Goal: Task Accomplishment & Management: Manage account settings

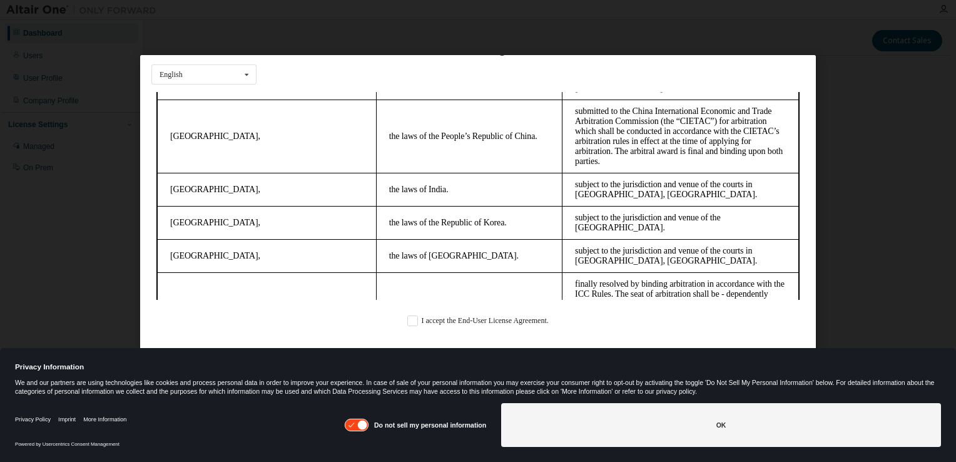
scroll to position [3323, 0]
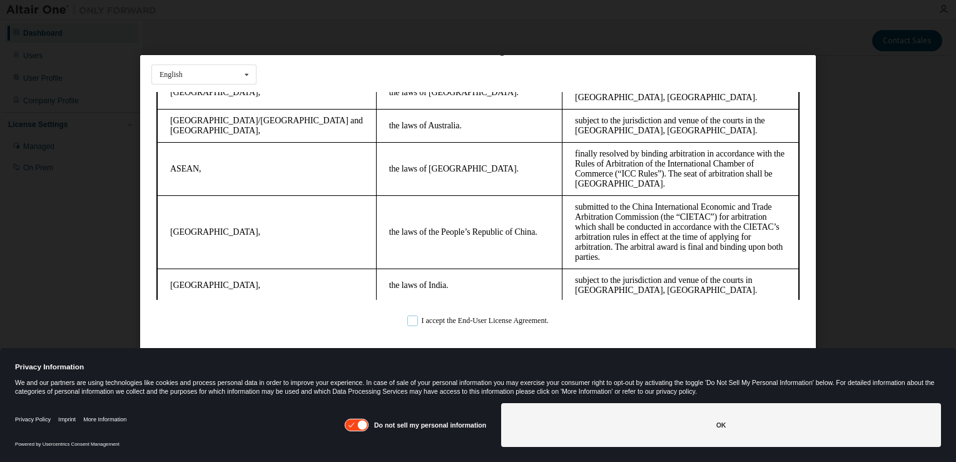
click at [411, 326] on label "I accept the End-User License Agreement." at bounding box center [477, 321] width 141 height 11
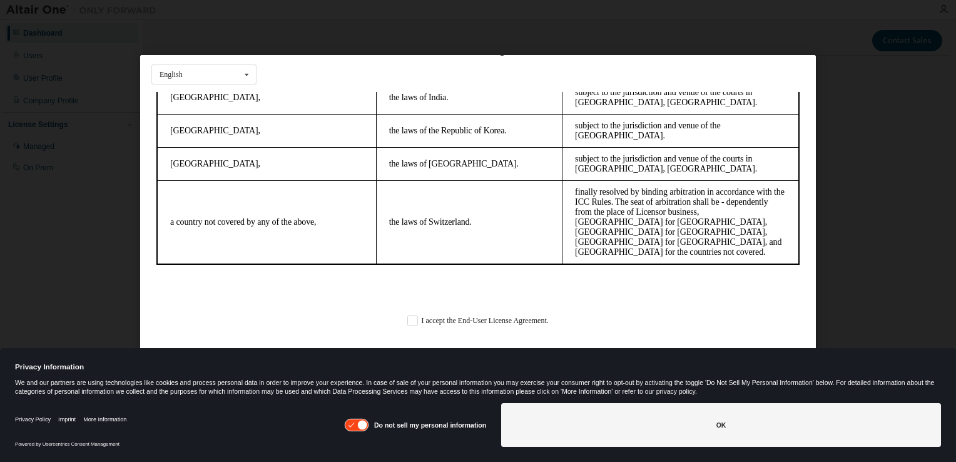
click html "Altair One - End User License Agreement IF YOU DO NOT AGREE TO ALL OF THE TERMS…"
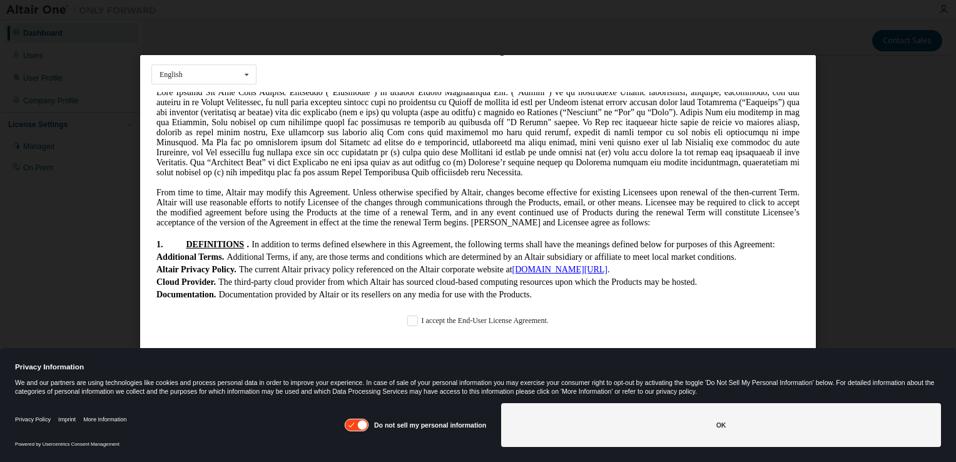
scroll to position [0, 0]
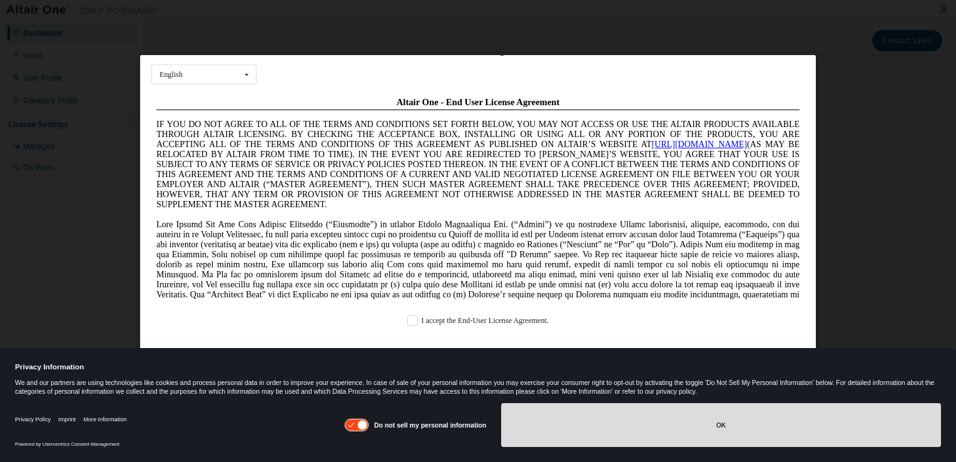
click at [576, 437] on button "OK" at bounding box center [721, 425] width 440 height 44
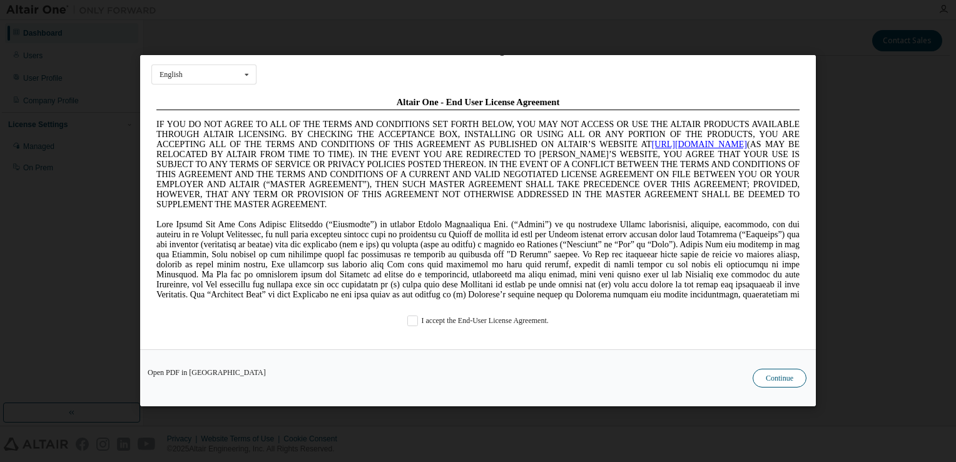
click at [785, 377] on button "Continue" at bounding box center [780, 378] width 54 height 19
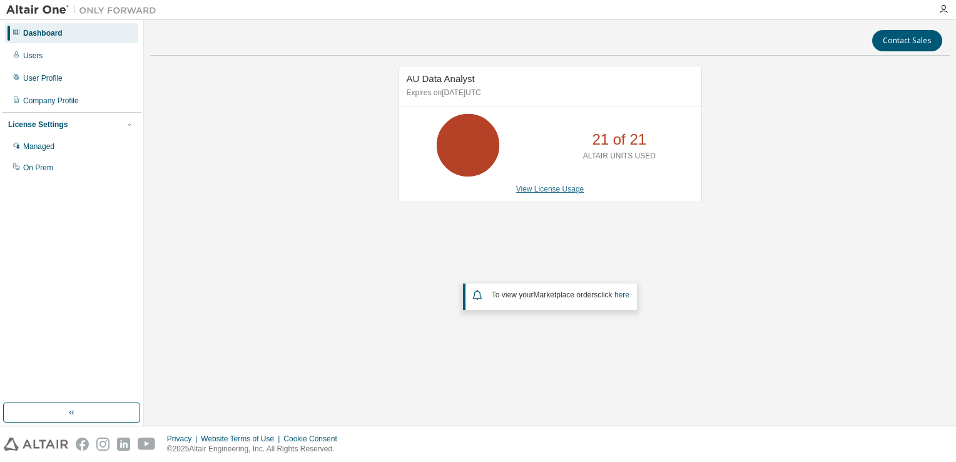
click at [556, 190] on link "View License Usage" at bounding box center [550, 189] width 68 height 9
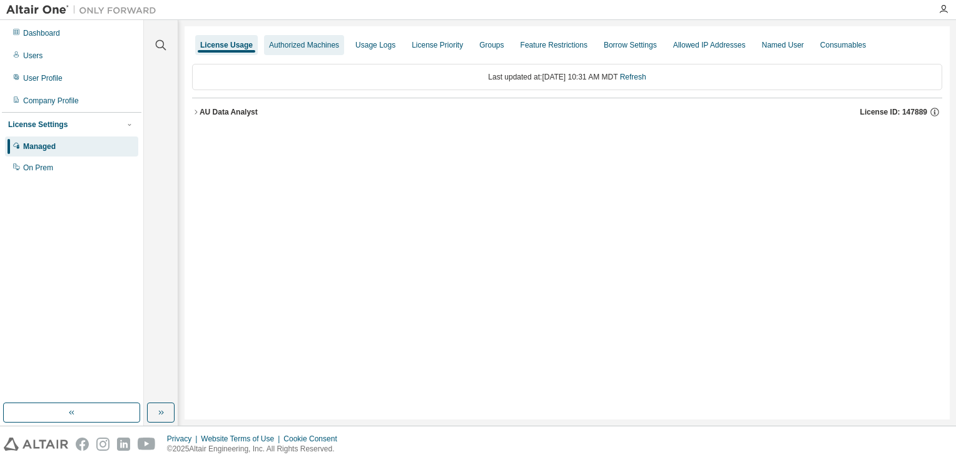
click at [290, 48] on div "Authorized Machines" at bounding box center [304, 45] width 70 height 10
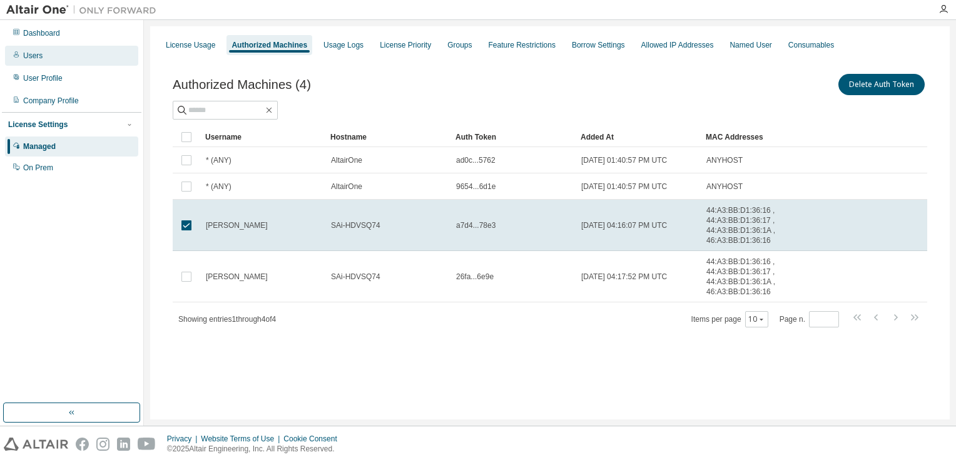
click at [17, 59] on div at bounding box center [17, 56] width 8 height 10
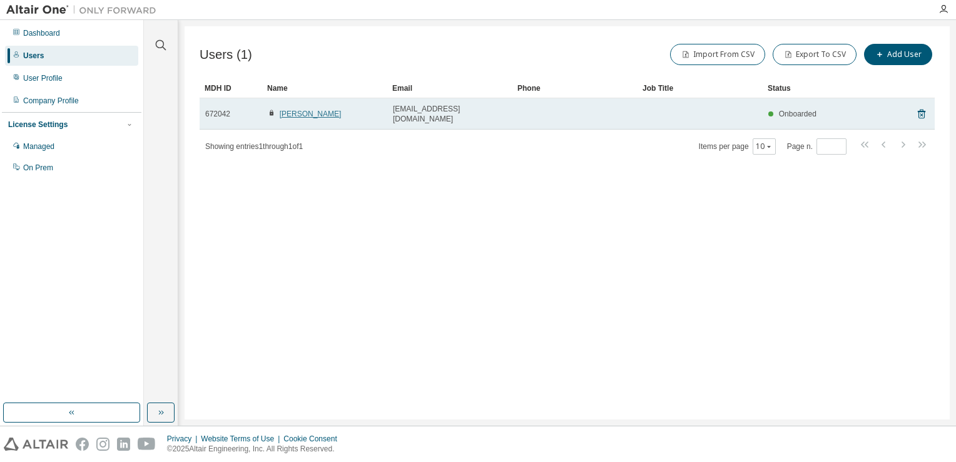
click at [312, 111] on link "[PERSON_NAME]" at bounding box center [311, 113] width 62 height 9
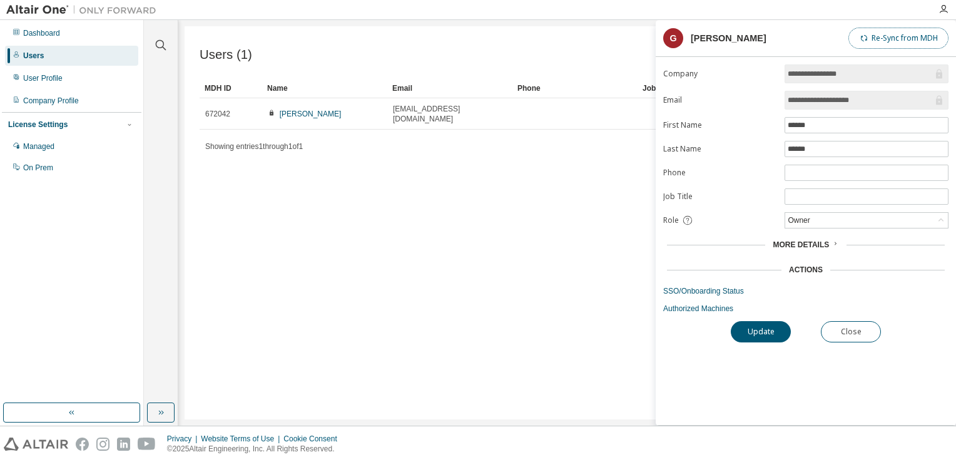
click at [902, 44] on button "Re-Sync from MDH" at bounding box center [898, 38] width 100 height 21
click at [801, 242] on span "More Details" at bounding box center [801, 244] width 56 height 9
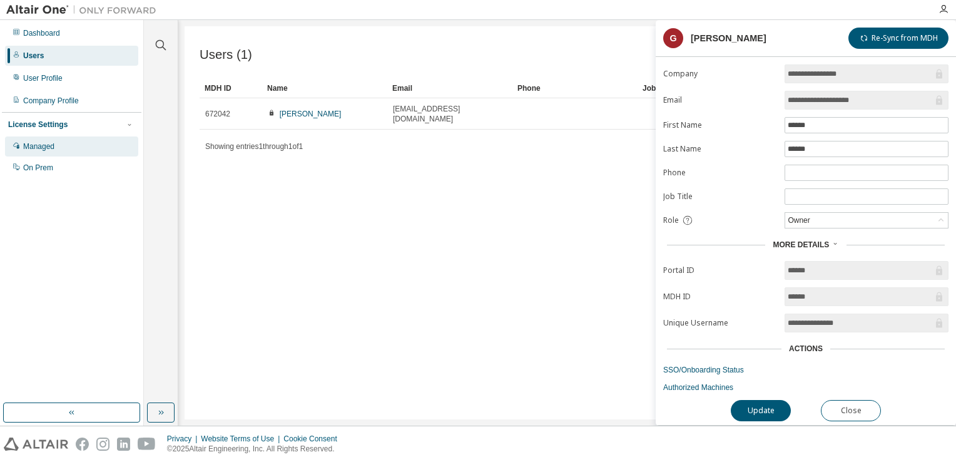
click at [37, 143] on div "Managed" at bounding box center [38, 146] width 31 height 10
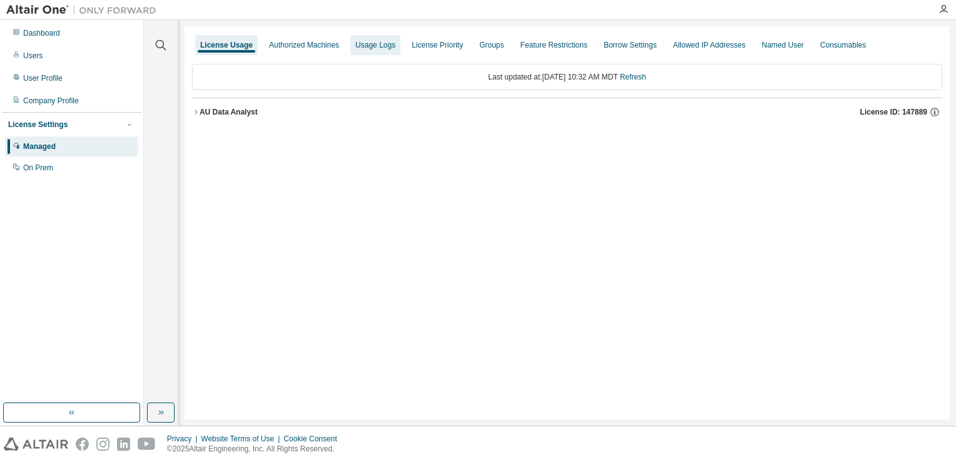
click at [358, 46] on div "Usage Logs" at bounding box center [375, 45] width 40 height 10
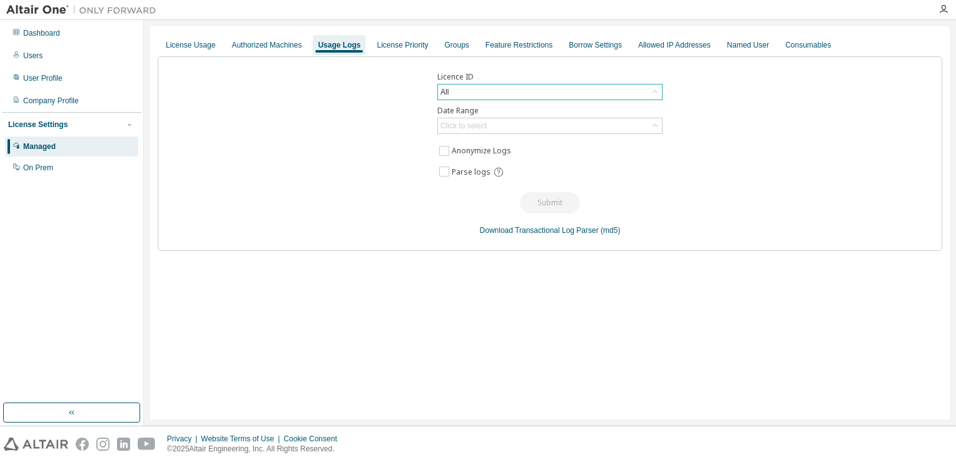
click at [478, 95] on div "All" at bounding box center [550, 91] width 224 height 15
click at [458, 143] on li "147889 - AU Data Analyst" at bounding box center [549, 143] width 221 height 16
click at [469, 121] on div "Click to select" at bounding box center [463, 126] width 46 height 10
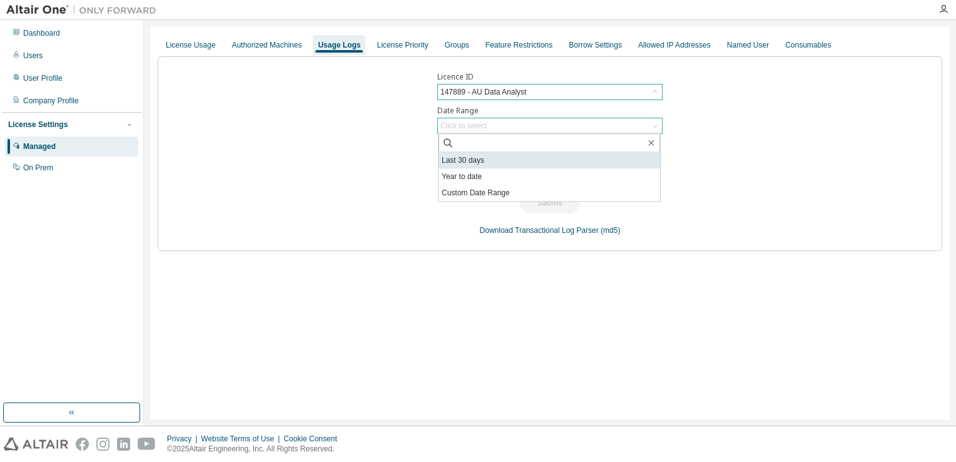
click at [467, 159] on li "Last 30 days" at bounding box center [549, 160] width 221 height 16
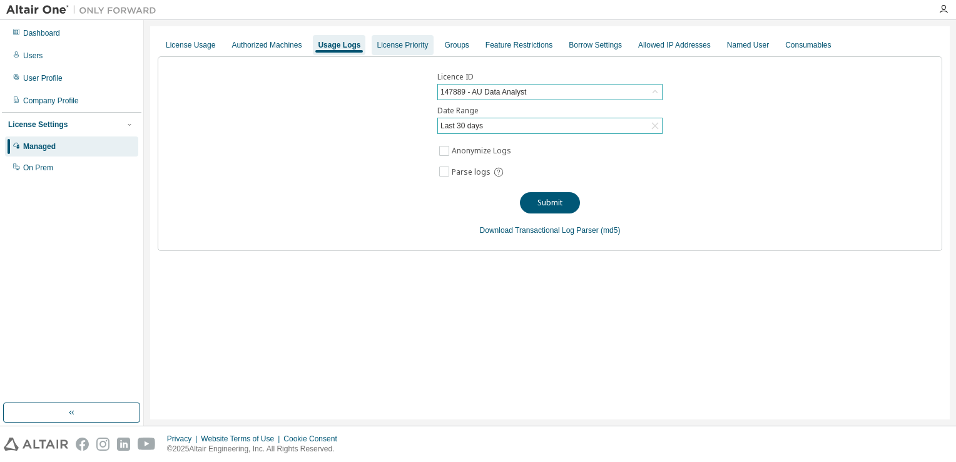
click at [407, 44] on div "License Priority" at bounding box center [402, 45] width 51 height 10
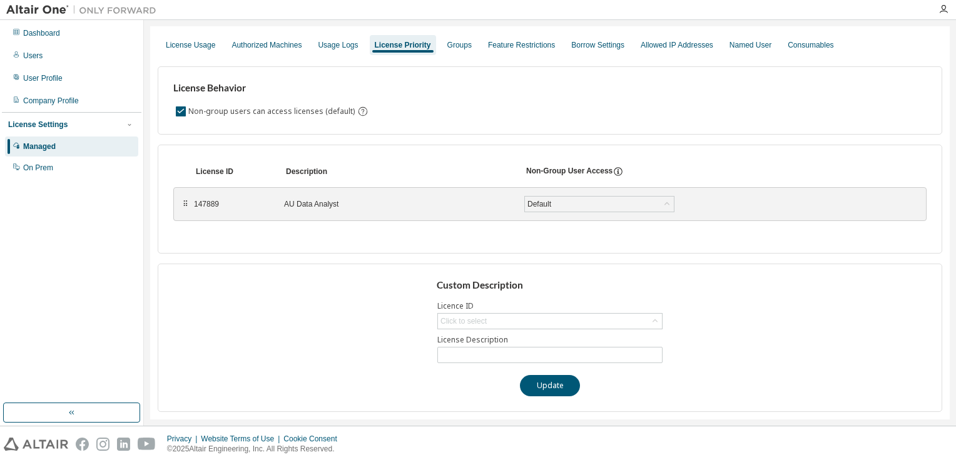
click at [517, 301] on label "Licence ID" at bounding box center [549, 306] width 225 height 10
click at [503, 318] on div "Click to select" at bounding box center [550, 320] width 224 height 15
click at [503, 317] on div "Click to select" at bounding box center [550, 320] width 224 height 15
click at [591, 45] on div "Borrow Settings" at bounding box center [597, 45] width 53 height 10
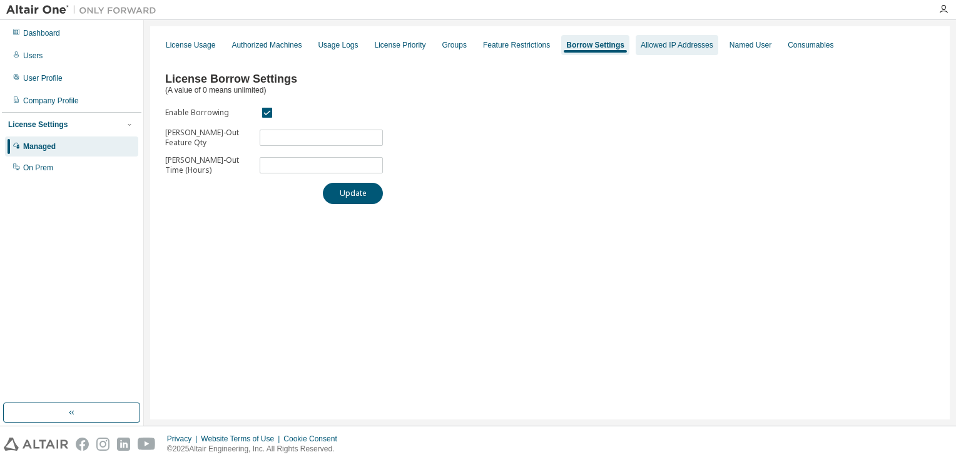
click at [644, 42] on div "Allowed IP Addresses" at bounding box center [677, 45] width 73 height 10
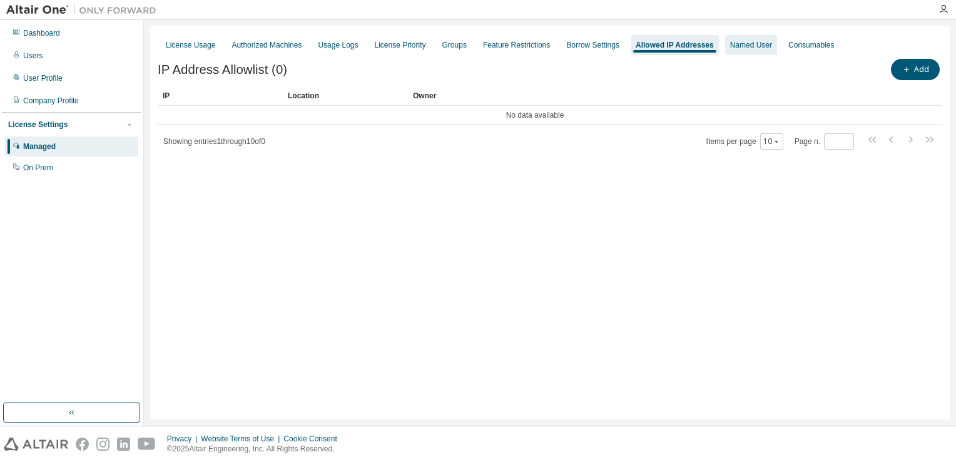
click at [732, 48] on div "Named User" at bounding box center [751, 45] width 42 height 10
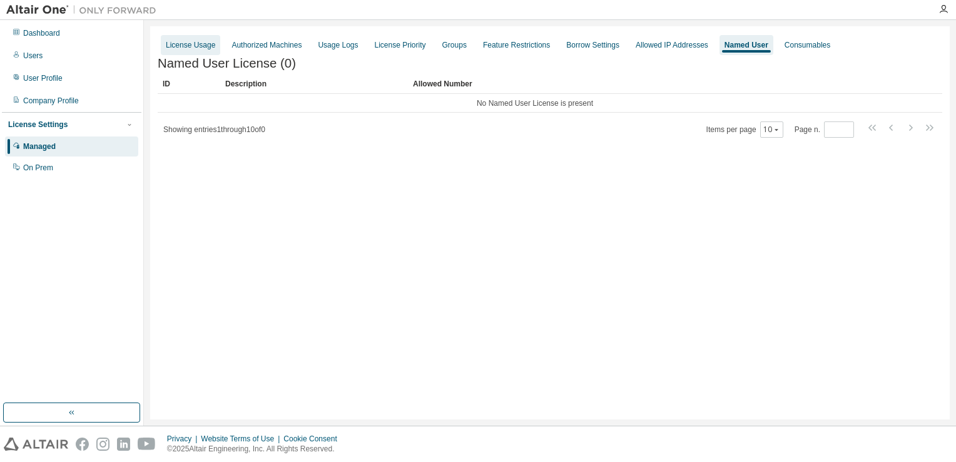
click at [204, 44] on div "License Usage" at bounding box center [190, 45] width 49 height 10
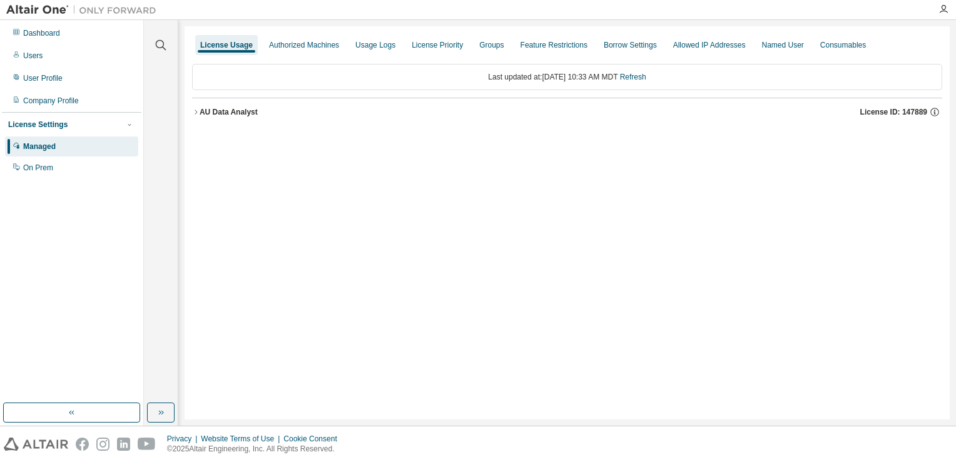
click at [200, 111] on div "AU Data Analyst" at bounding box center [229, 112] width 58 height 10
